Goal: Find specific page/section

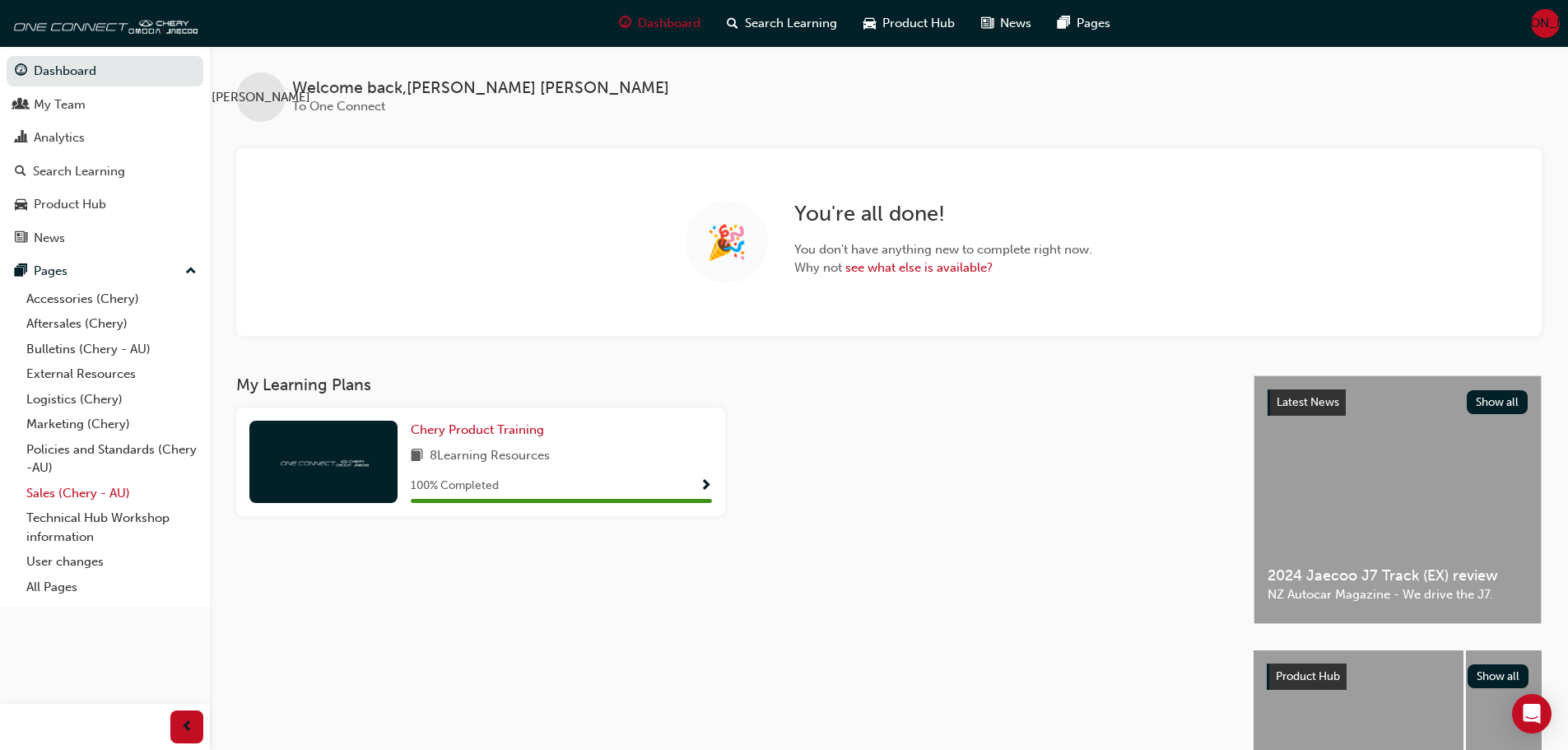
click at [90, 495] on link "Sales (Chery - AU)" at bounding box center [111, 494] width 184 height 25
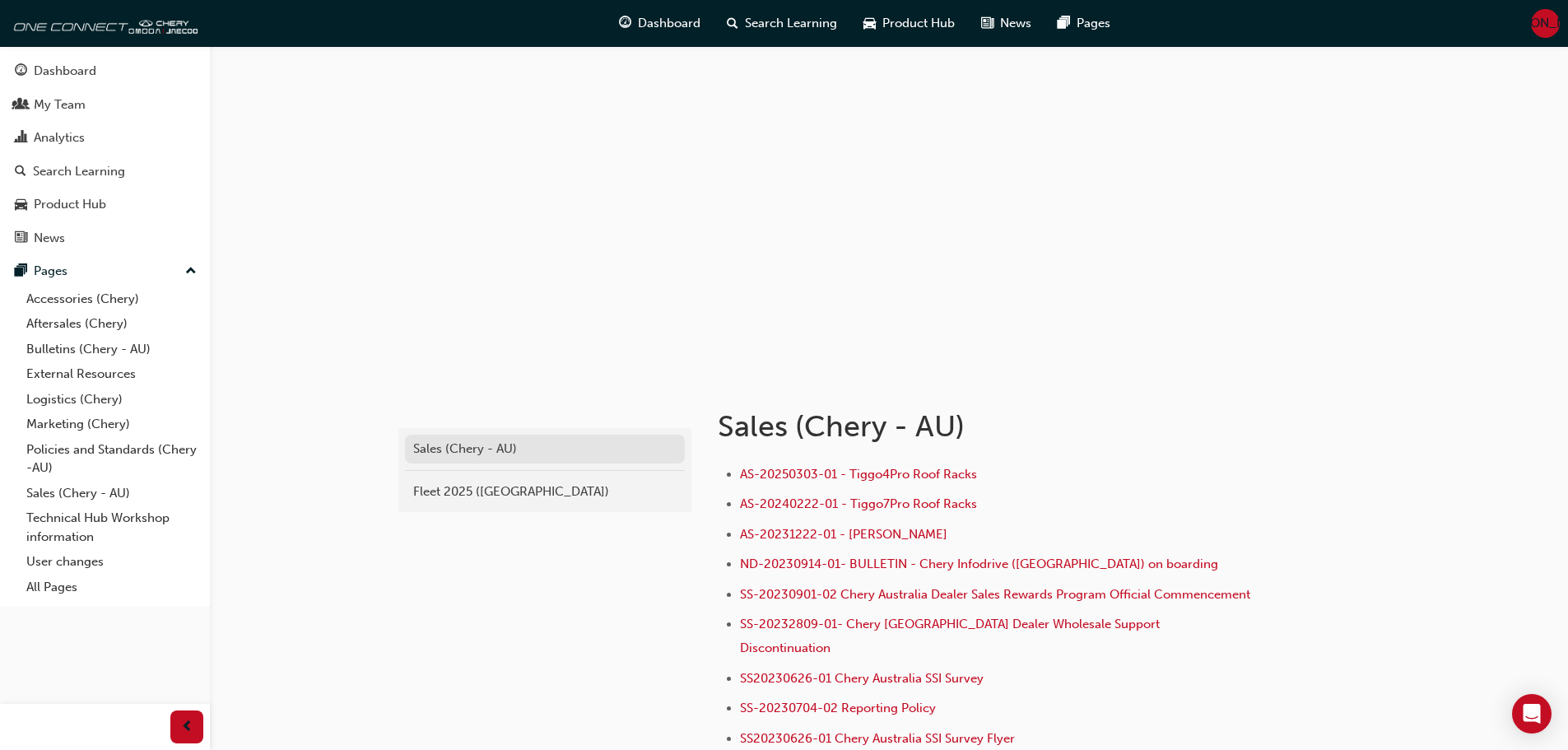
click at [483, 445] on div "Sales (Chery - AU)" at bounding box center [545, 449] width 263 height 19
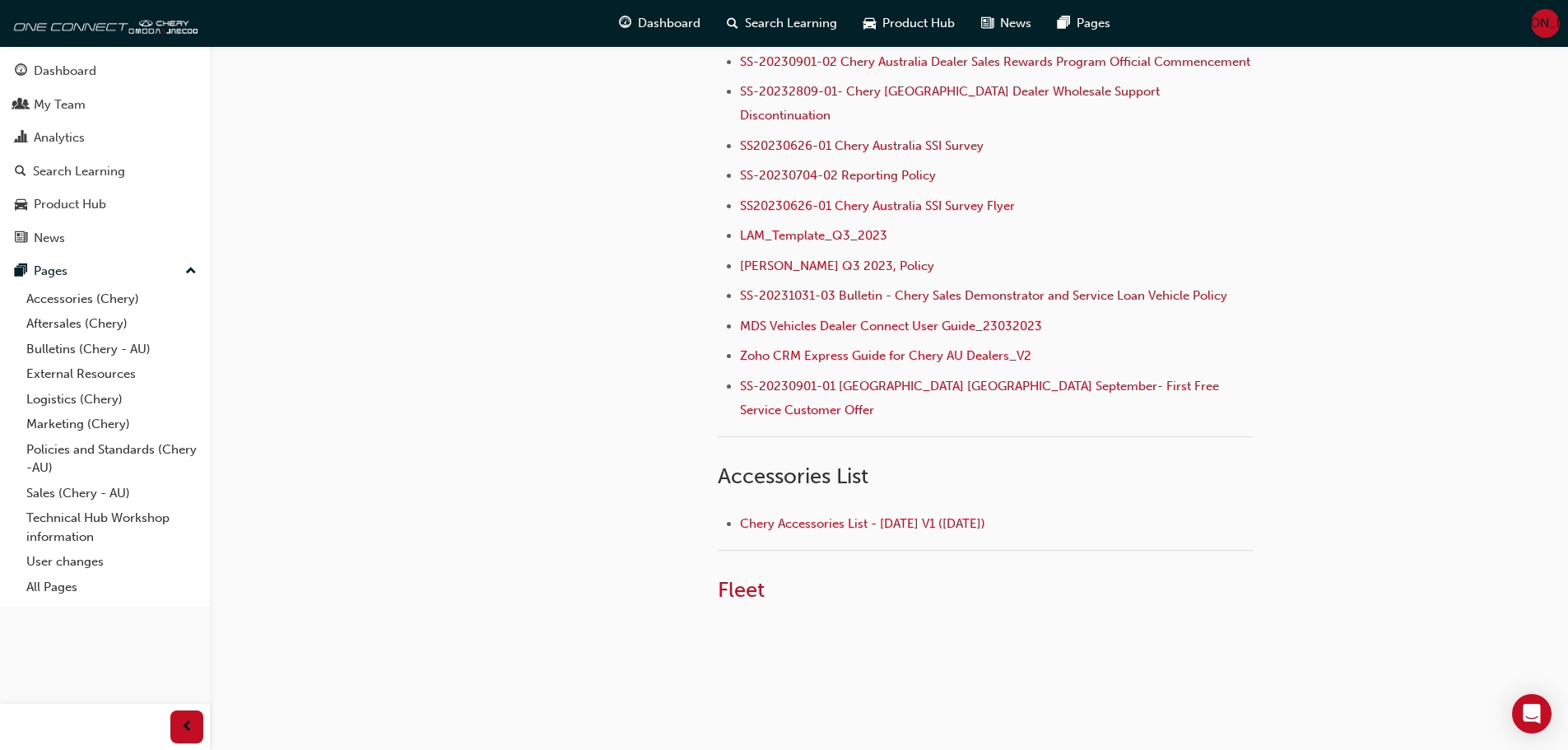
scroll to position [533, 0]
click at [746, 576] on span "Fleet" at bounding box center [741, 588] width 46 height 25
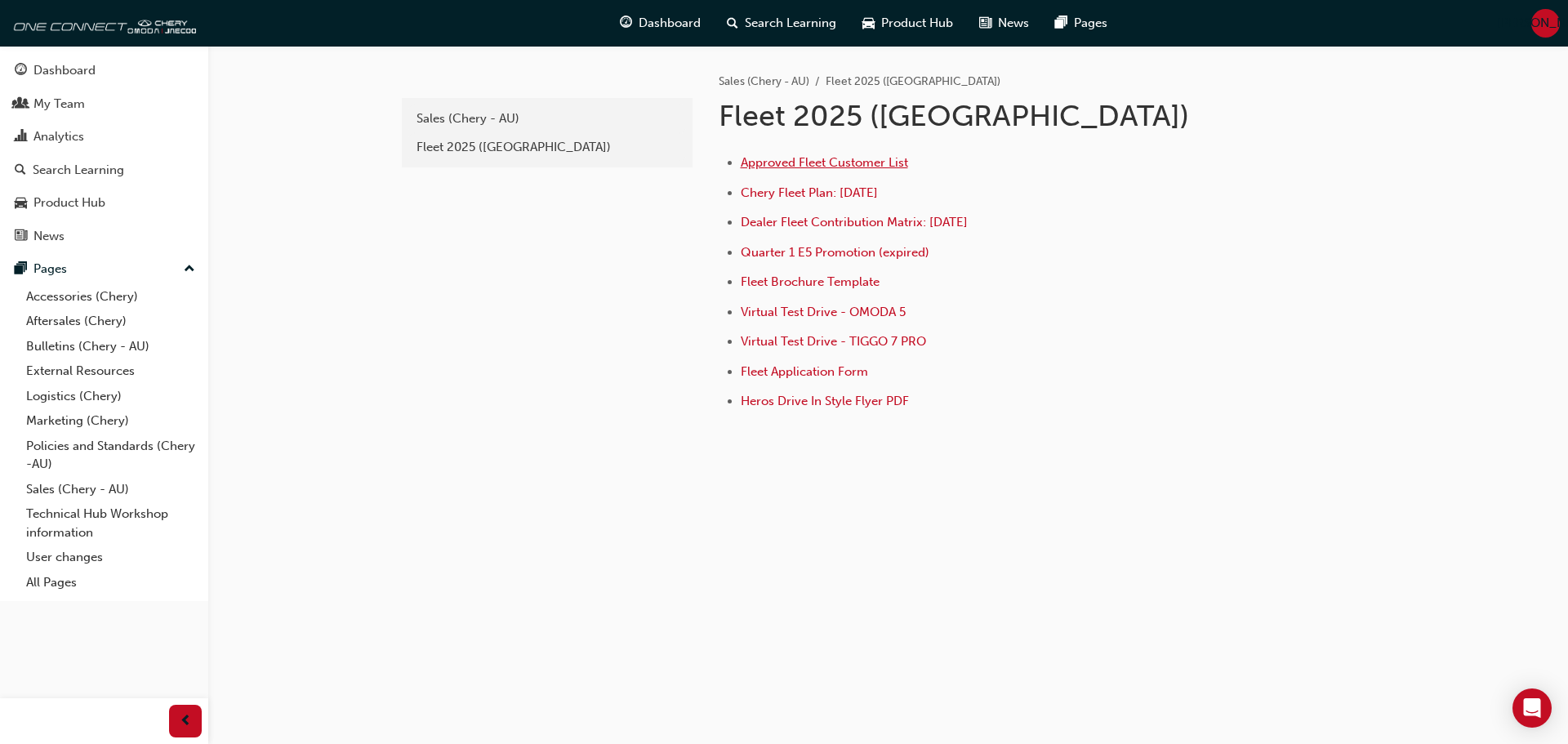
click at [850, 162] on span "Approved Fleet Customer List" at bounding box center [824, 162] width 167 height 14
